Goal: Task Accomplishment & Management: Use online tool/utility

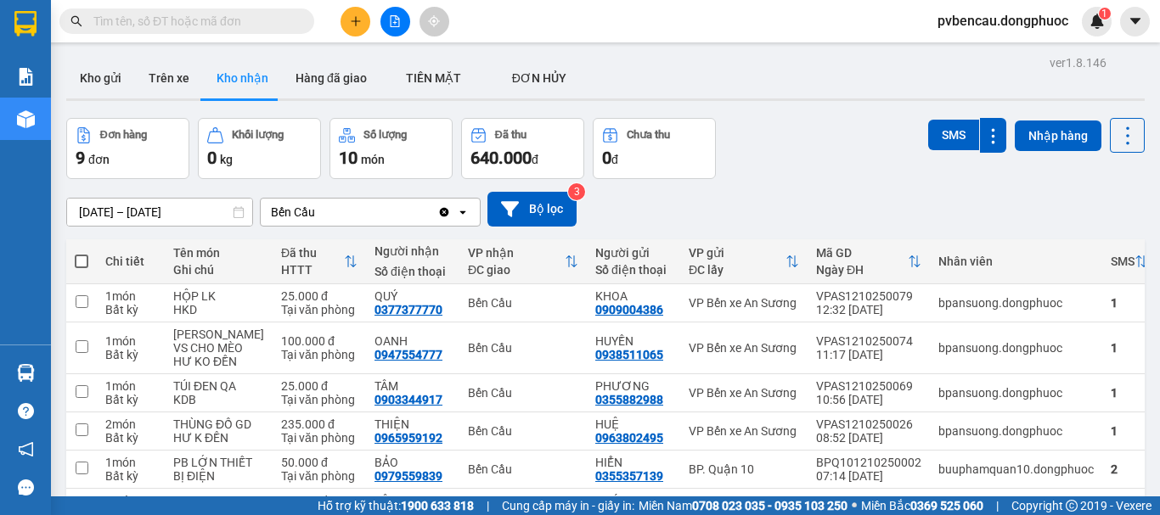
scroll to position [154, 0]
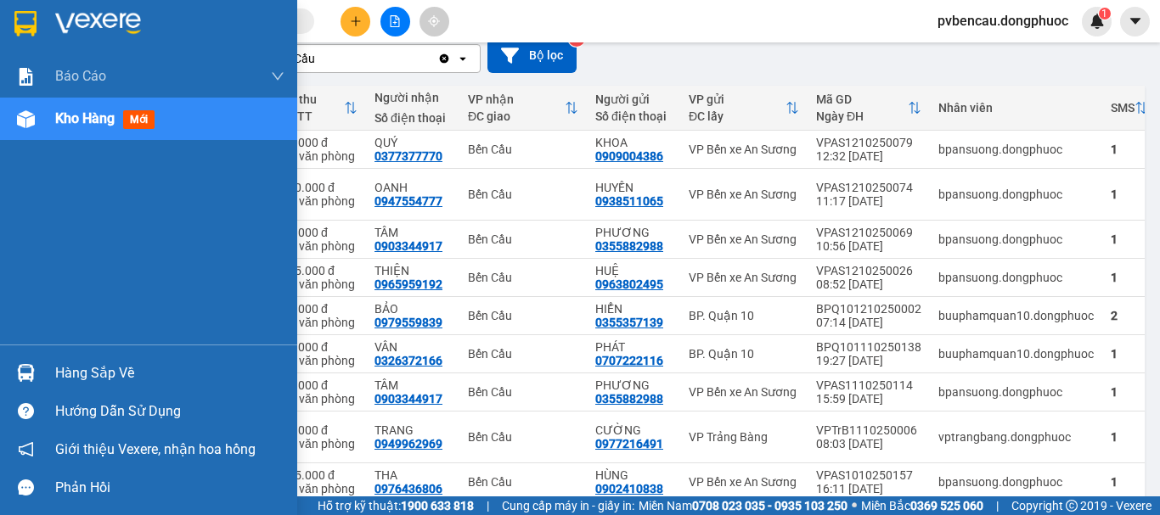
click at [38, 375] on div at bounding box center [26, 373] width 30 height 30
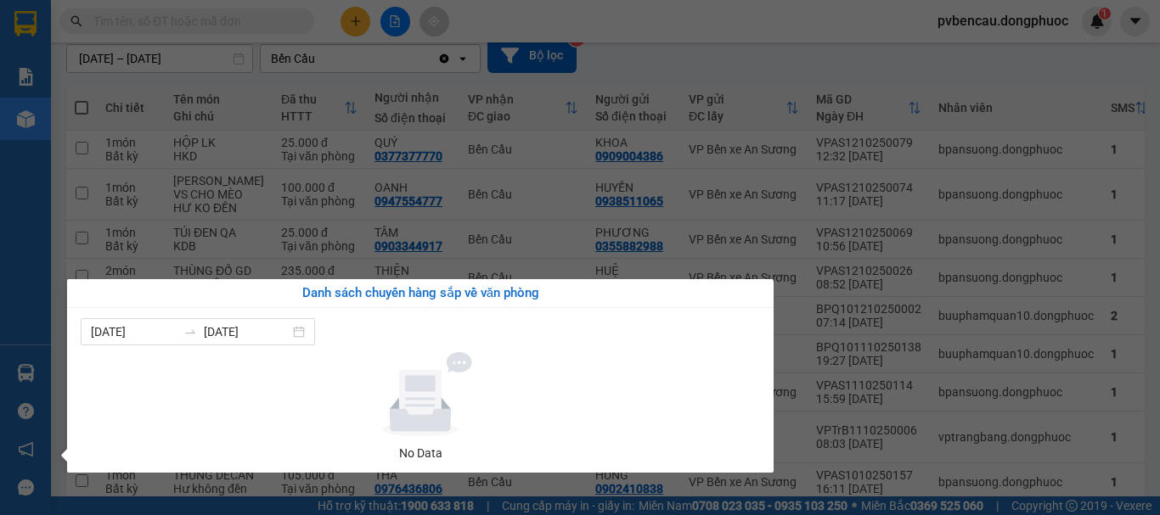
click at [39, 166] on div "Báo cáo Mẫu 1: Báo cáo dòng tiền Mẫu 1: Báo cáo dòng tiền theo nhân viên Mẫu 1:…" at bounding box center [25, 257] width 51 height 515
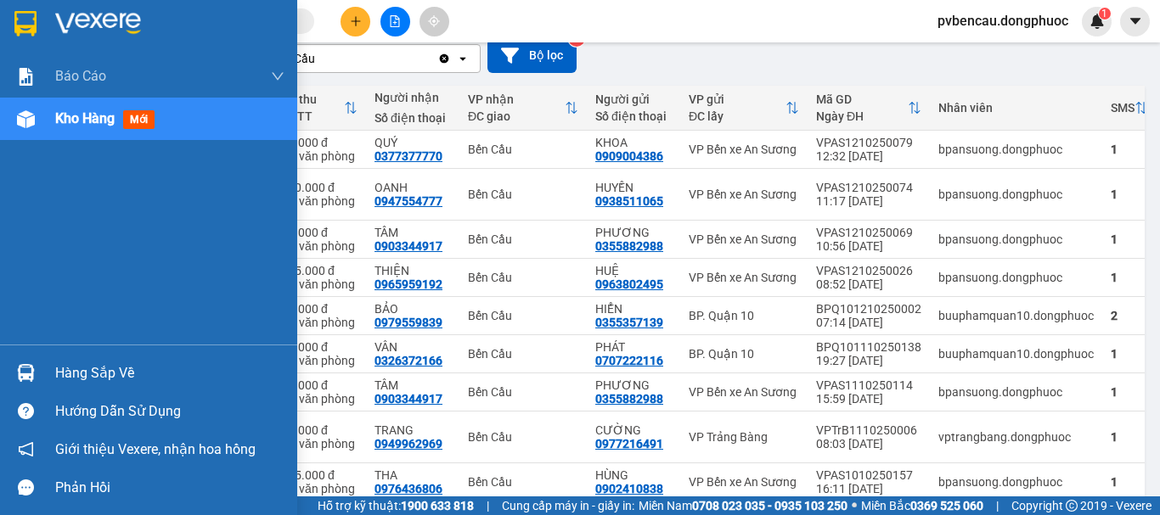
click at [62, 124] on span "Kho hàng" at bounding box center [84, 118] width 59 height 16
click at [35, 374] on div at bounding box center [26, 373] width 30 height 30
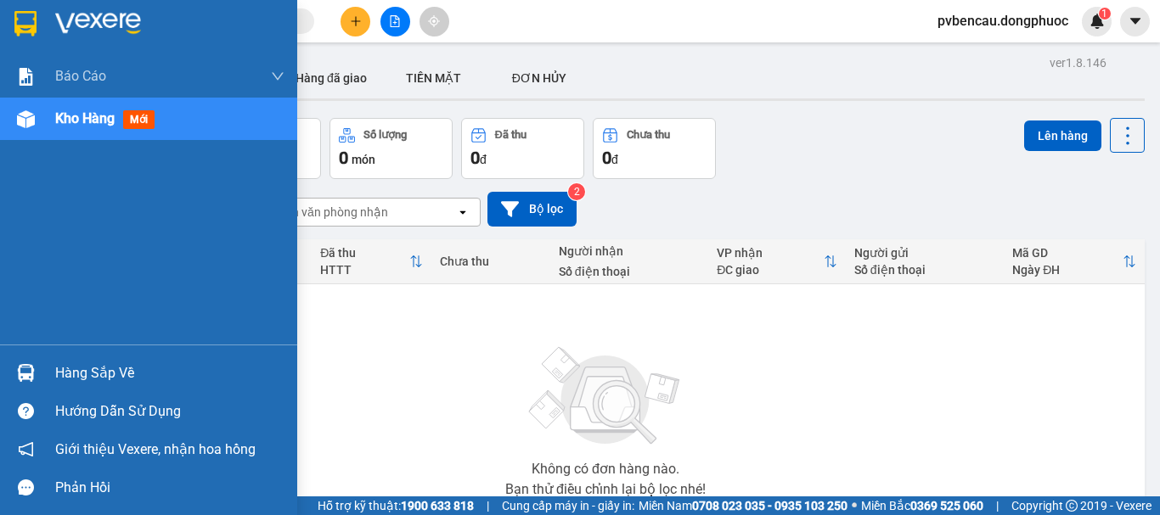
click at [28, 369] on img at bounding box center [26, 373] width 18 height 18
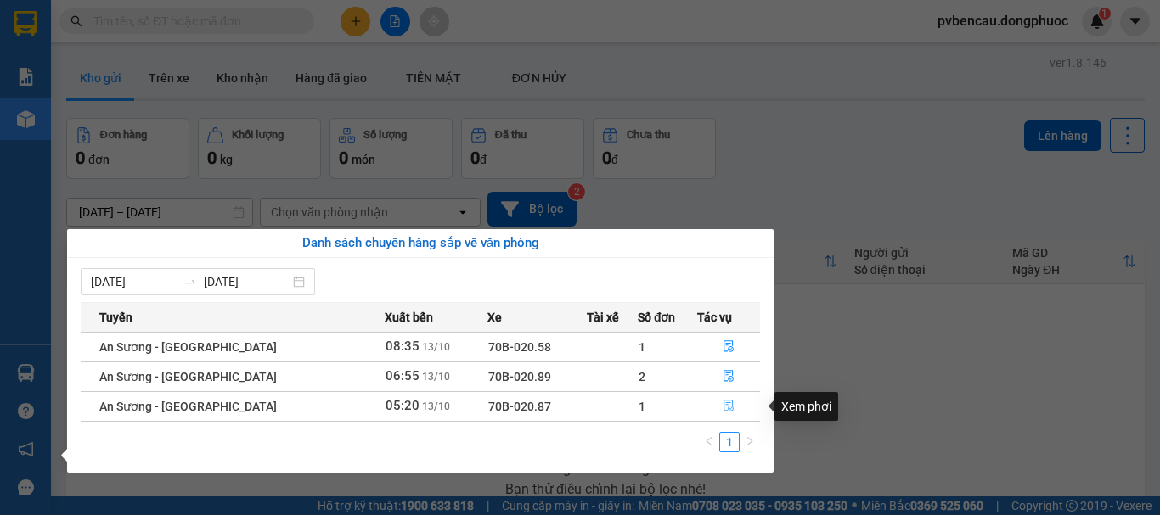
click at [723, 406] on icon "file-done" at bounding box center [729, 406] width 12 height 12
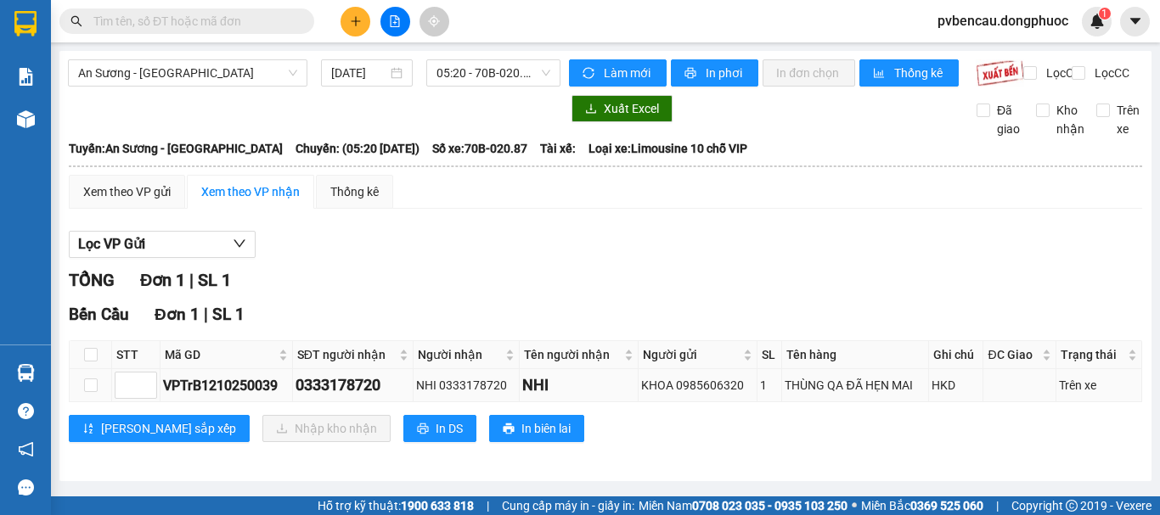
scroll to position [8, 0]
click at [85, 357] on input "checkbox" at bounding box center [91, 355] width 14 height 14
checkbox input "true"
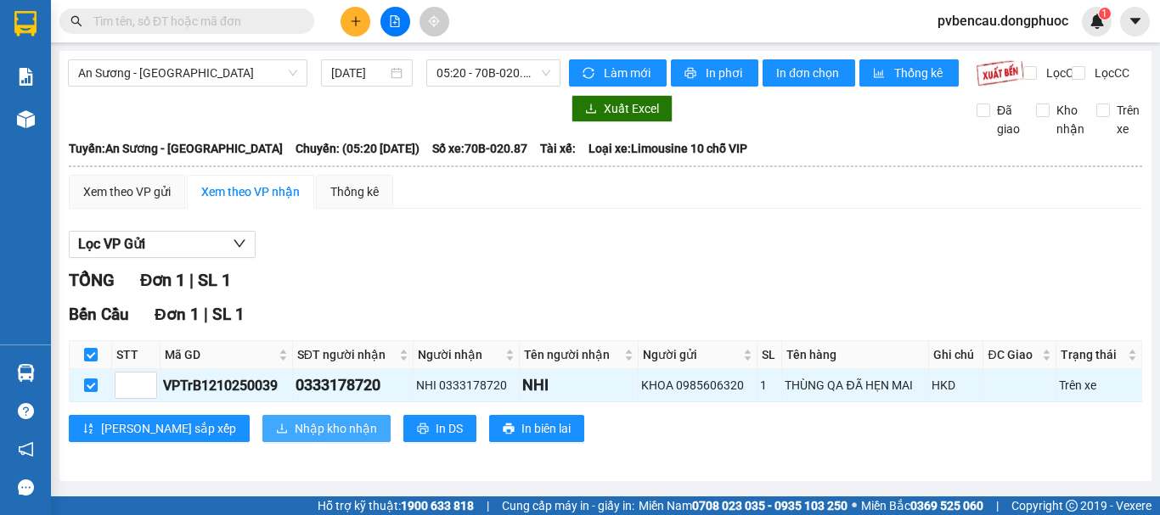
click at [295, 430] on span "Nhập kho nhận" at bounding box center [336, 428] width 82 height 19
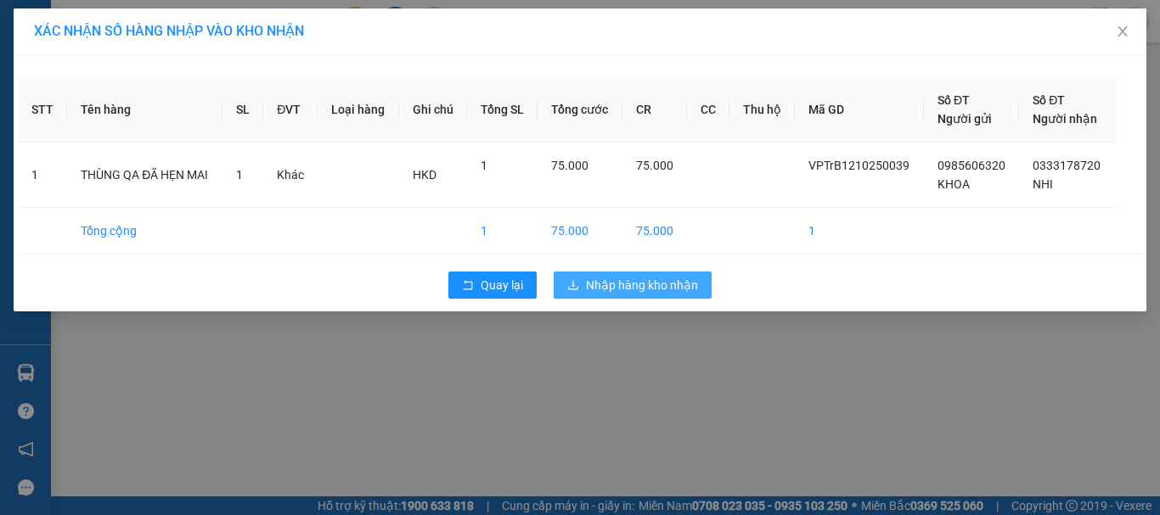
click at [670, 284] on span "Nhập hàng kho nhận" at bounding box center [642, 285] width 112 height 19
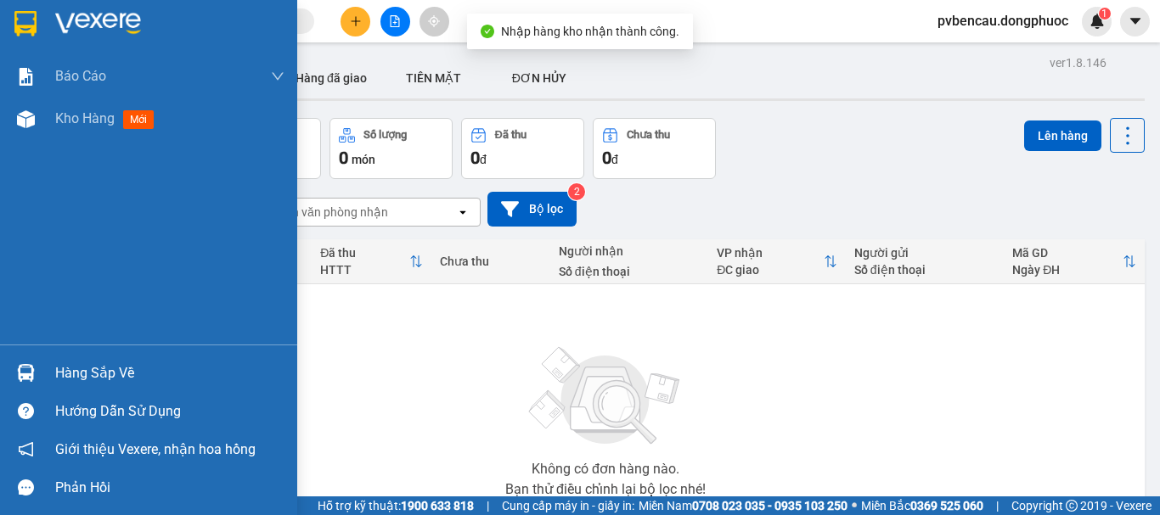
click at [23, 369] on img at bounding box center [26, 373] width 18 height 18
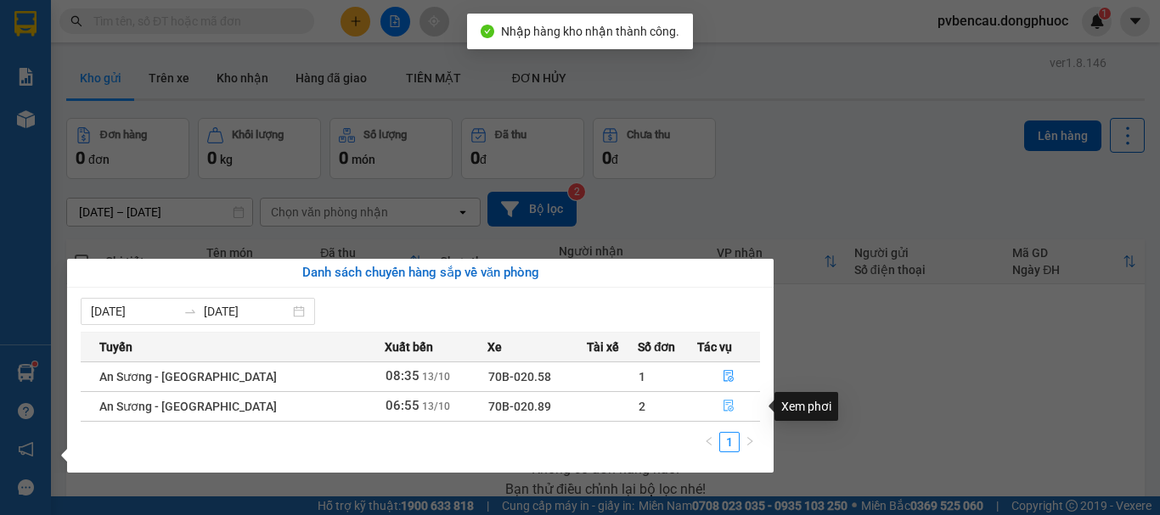
click at [725, 401] on icon "file-done" at bounding box center [728, 407] width 10 height 12
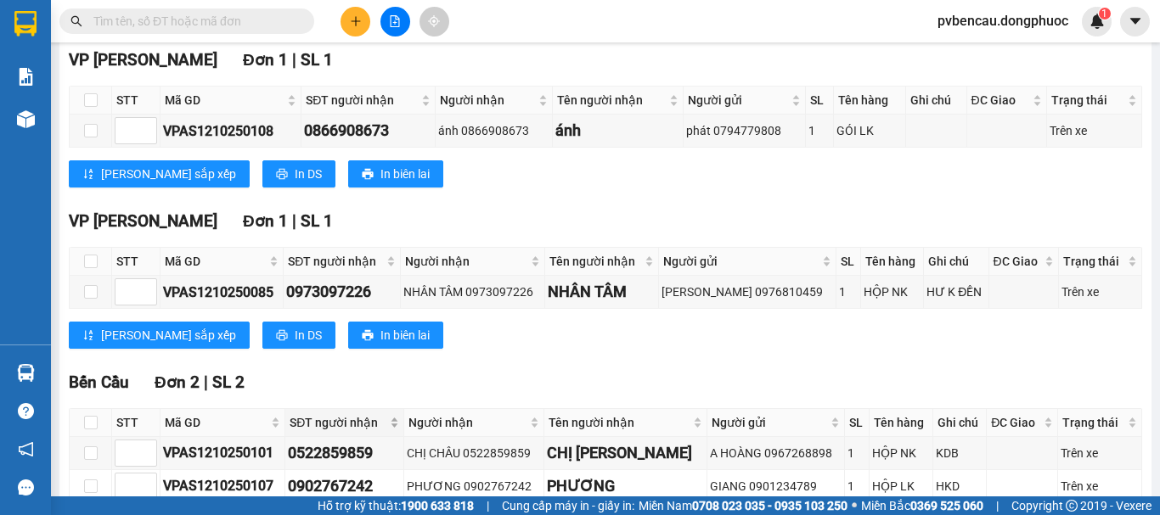
scroll to position [340, 0]
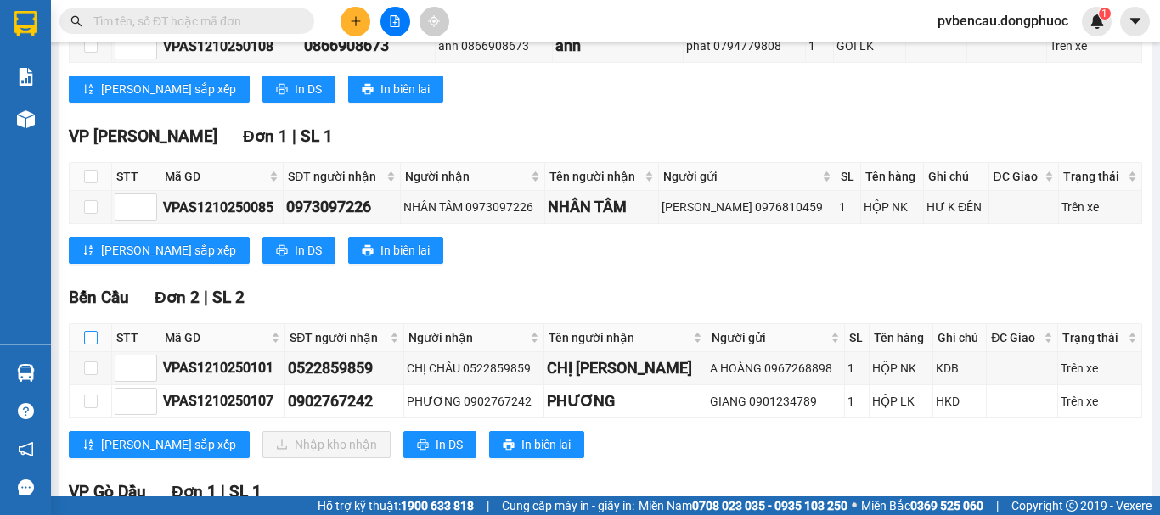
click at [90, 345] on input "checkbox" at bounding box center [91, 338] width 14 height 14
checkbox input "true"
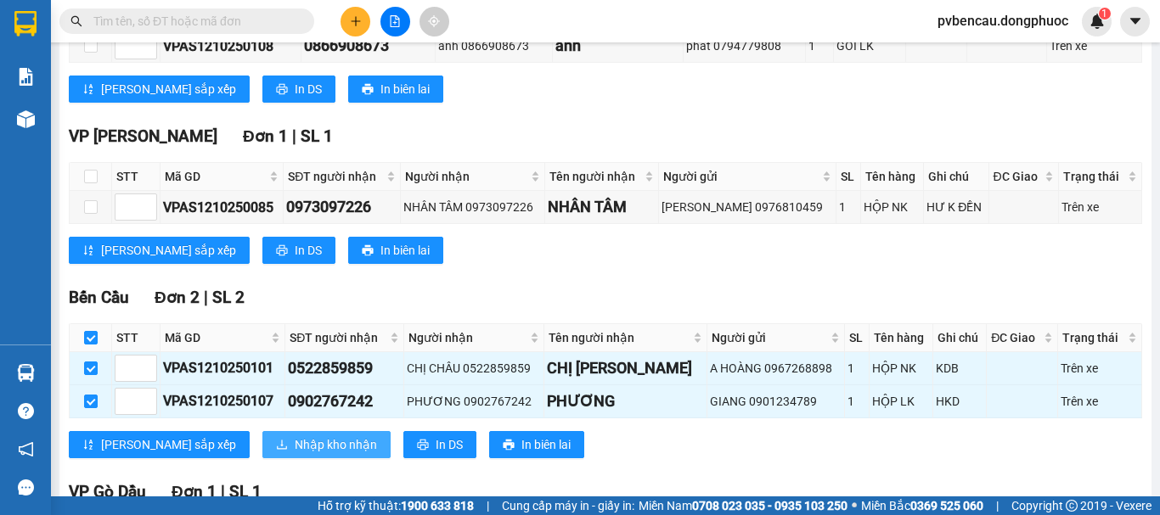
click at [295, 454] on span "Nhập kho nhận" at bounding box center [336, 445] width 82 height 19
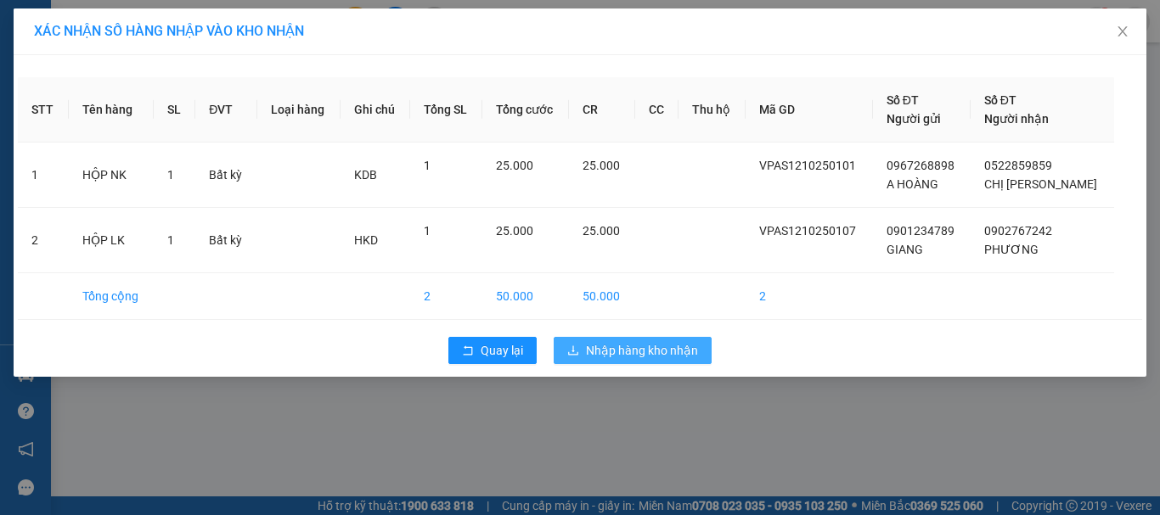
click at [637, 349] on span "Nhập hàng kho nhận" at bounding box center [642, 350] width 112 height 19
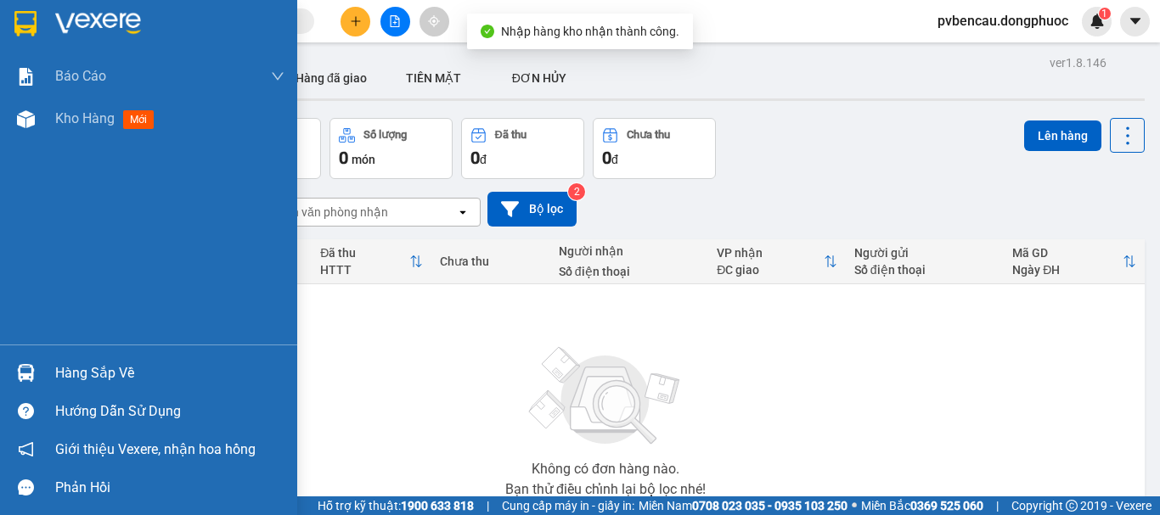
drag, startPoint x: 42, startPoint y: 374, endPoint x: 61, endPoint y: 380, distance: 20.4
click at [41, 374] on div "Hàng sắp về" at bounding box center [148, 373] width 297 height 38
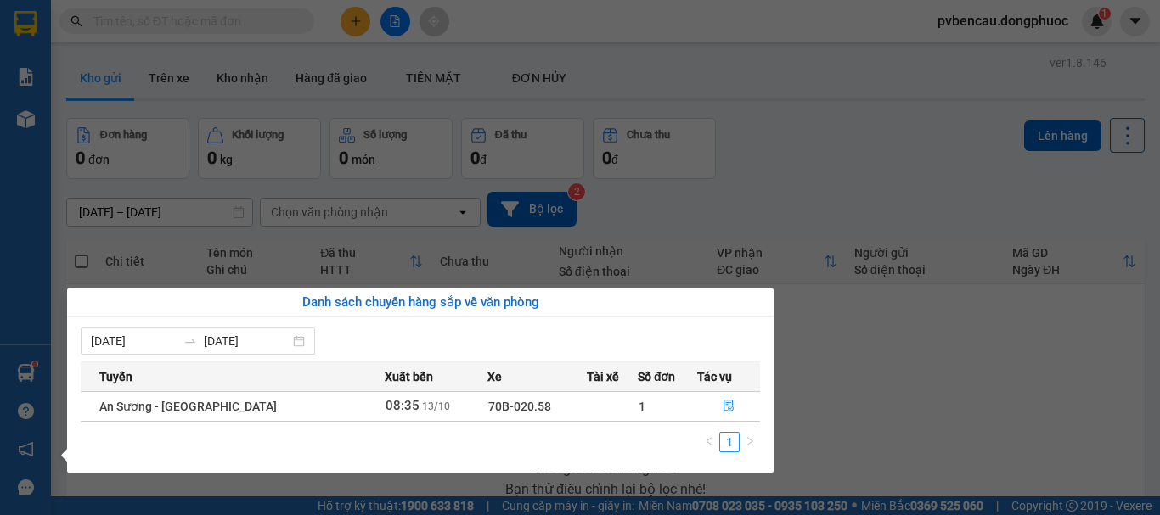
click at [868, 386] on section "Kết quả tìm kiếm ( 0 ) Bộ lọc No Data pvbencau.dongphuoc 1 Báo cáo Mẫu 1: Báo c…" at bounding box center [580, 257] width 1160 height 515
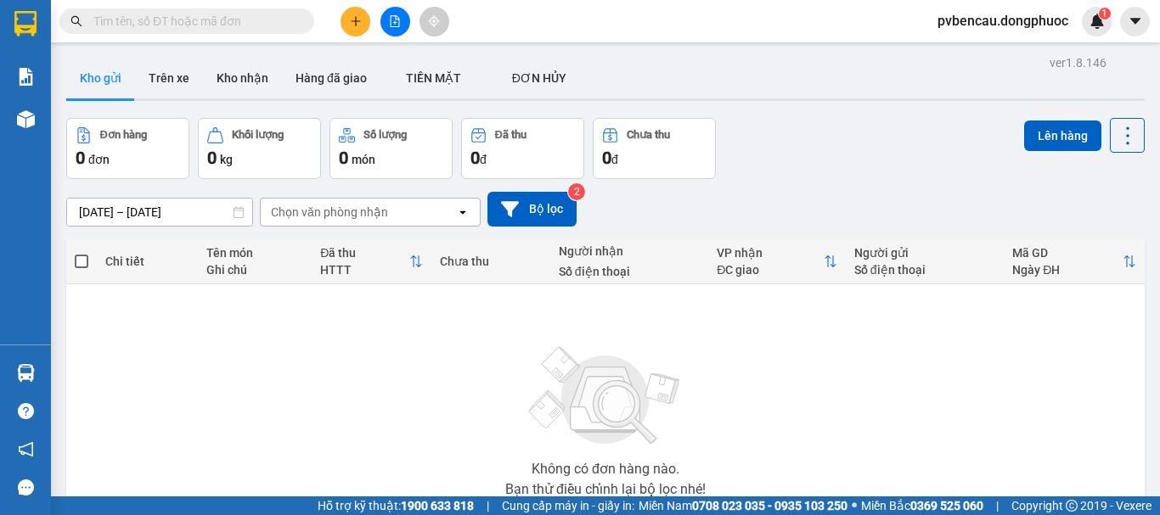
click at [316, 345] on div "Không có đơn hàng nào. Bạn thử điều chỉnh lại bộ lọc nhé!" at bounding box center [605, 417] width 1061 height 255
click at [292, 323] on div "Không có đơn hàng nào. Bạn thử điều chỉnh lại bộ lọc nhé!" at bounding box center [605, 417] width 1061 height 255
click at [329, 358] on div "Không có đơn hàng nào. Bạn thử điều chỉnh lại bộ lọc nhé!" at bounding box center [605, 417] width 1061 height 255
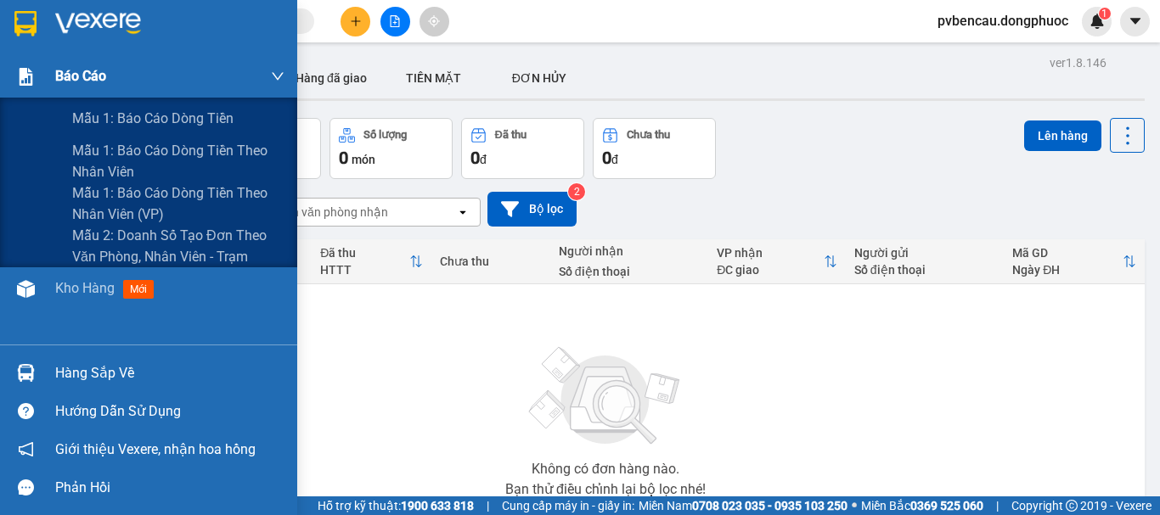
click at [89, 76] on span "Báo cáo" at bounding box center [80, 75] width 51 height 21
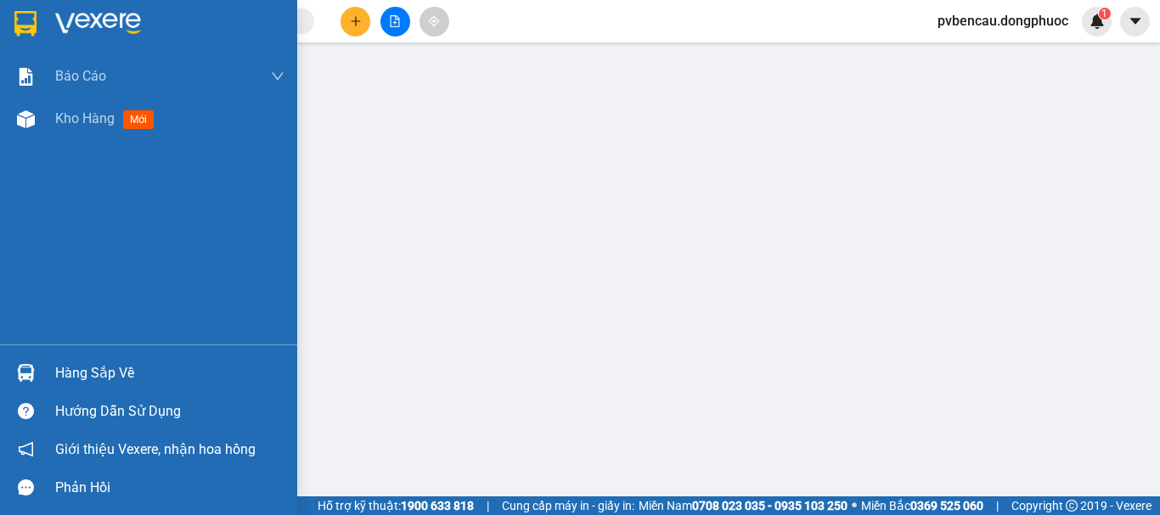
click at [50, 374] on div "Hàng sắp về" at bounding box center [148, 373] width 297 height 38
